Goal: Information Seeking & Learning: Learn about a topic

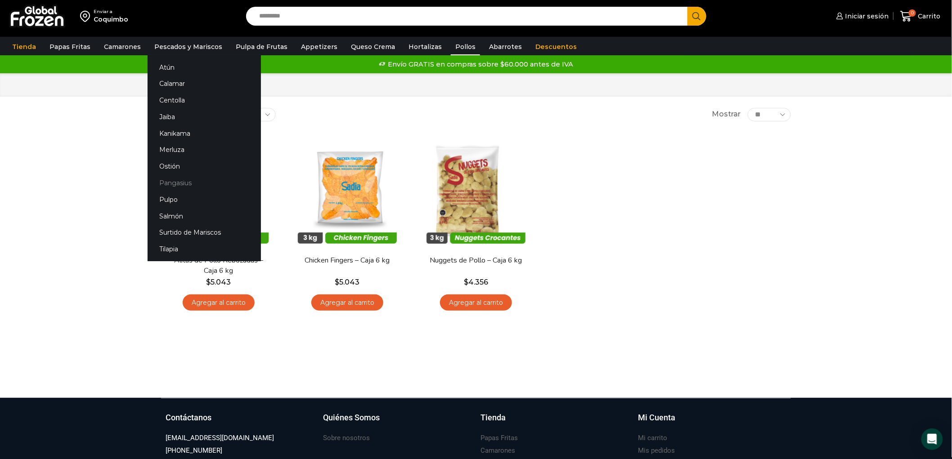
click at [171, 183] on link "Pangasius" at bounding box center [204, 183] width 113 height 17
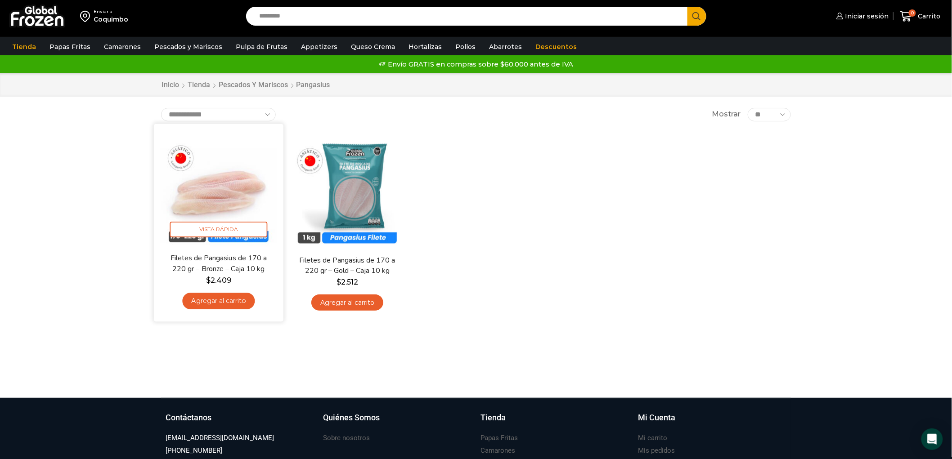
click at [228, 179] on img at bounding box center [219, 188] width 116 height 116
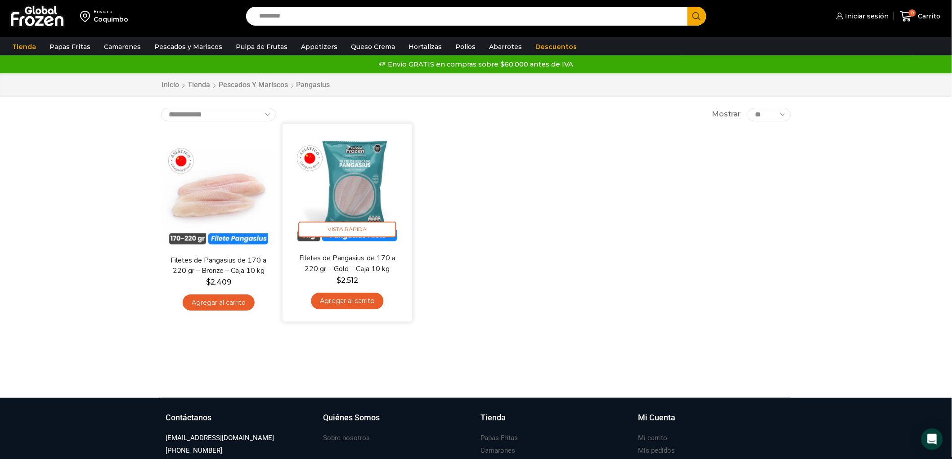
click at [342, 191] on img at bounding box center [347, 188] width 116 height 116
click at [349, 181] on img at bounding box center [347, 188] width 116 height 116
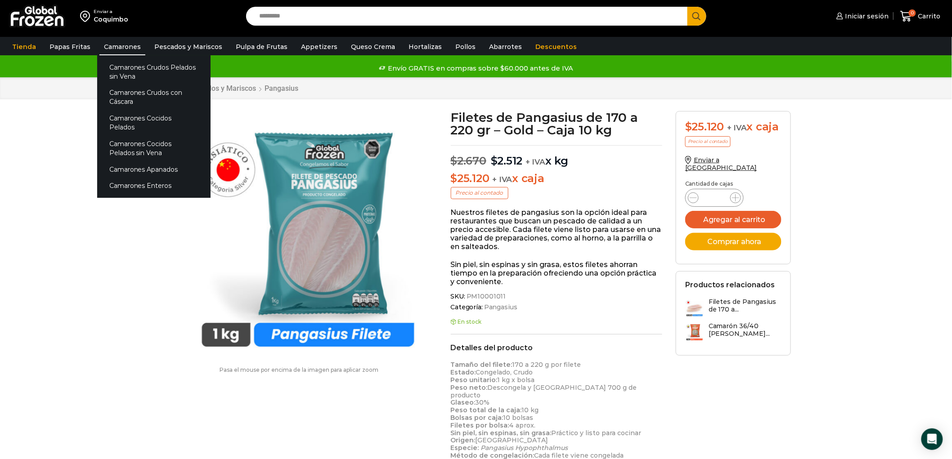
click at [105, 42] on link "Camarones" at bounding box center [122, 46] width 46 height 17
